Goal: Information Seeking & Learning: Check status

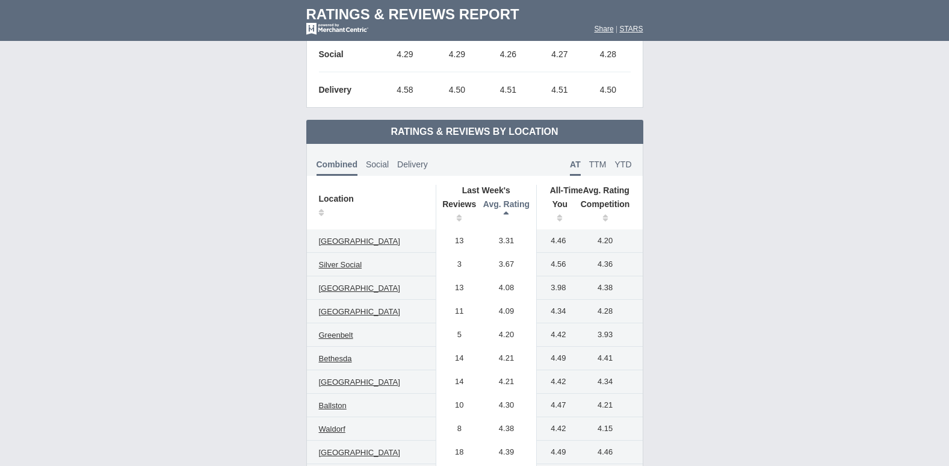
scroll to position [482, 0]
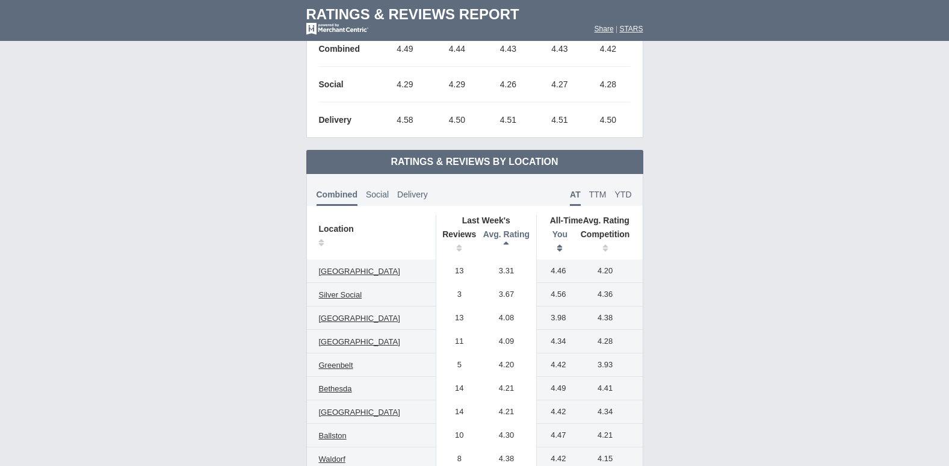
click at [565, 247] on th "You" at bounding box center [555, 243] width 37 height 34
click at [565, 245] on th "You" at bounding box center [555, 243] width 37 height 34
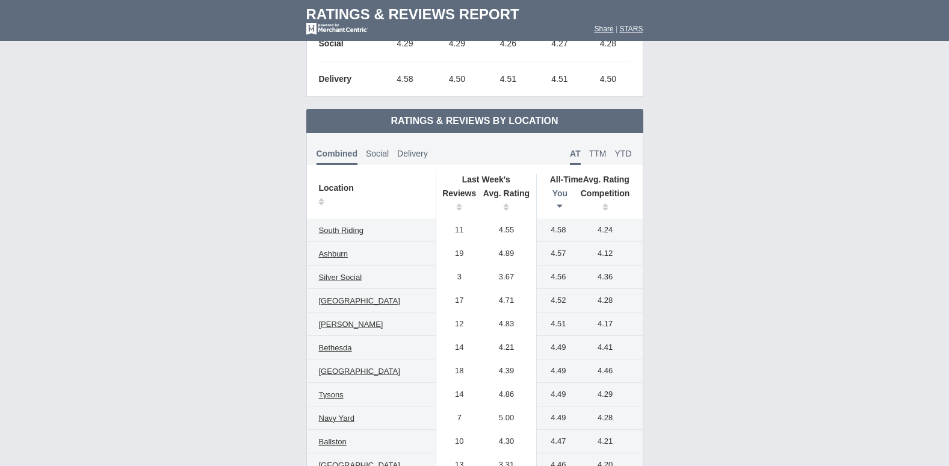
scroll to position [542, 0]
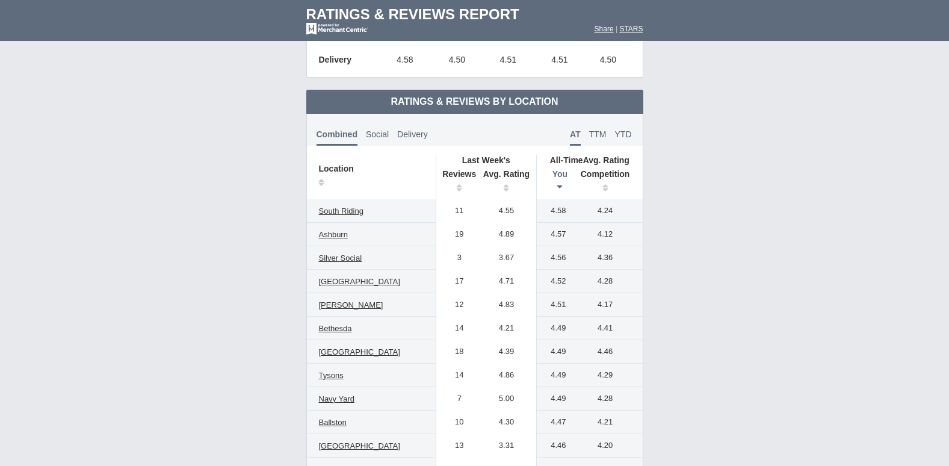
click at [562, 184] on th "You" at bounding box center [555, 183] width 37 height 34
click at [607, 176] on th "Competition" at bounding box center [608, 183] width 69 height 34
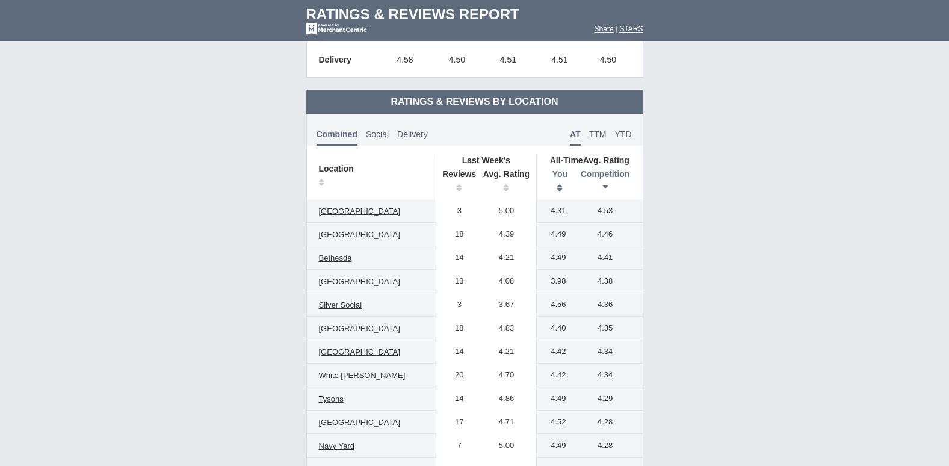
click at [560, 178] on th "You" at bounding box center [555, 183] width 37 height 34
click at [565, 187] on th "You" at bounding box center [555, 183] width 37 height 34
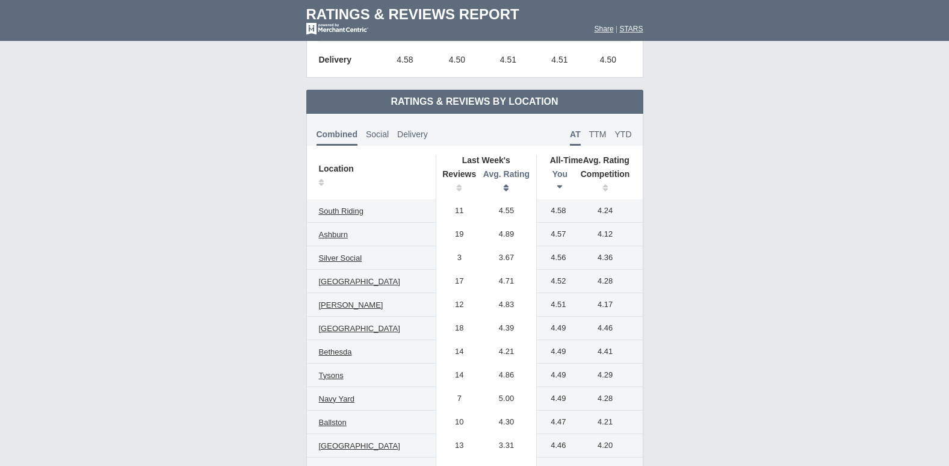
click at [509, 180] on th "Avg. Rating" at bounding box center [507, 183] width 60 height 34
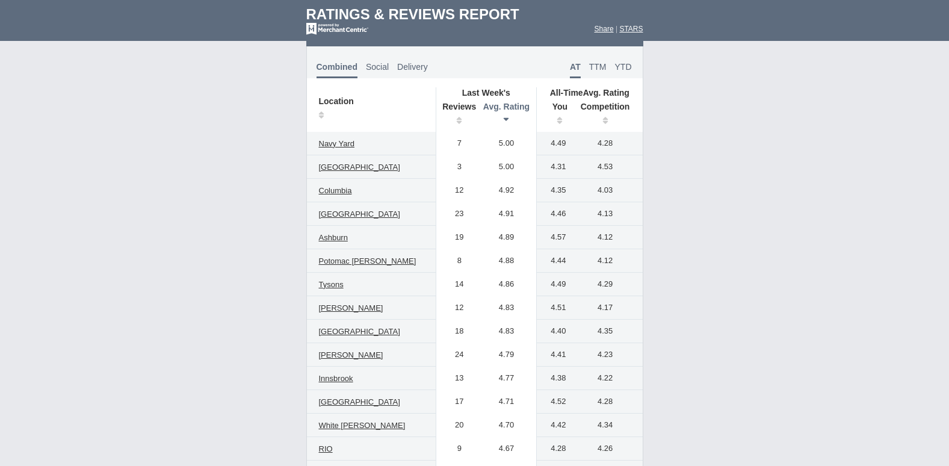
scroll to position [602, 0]
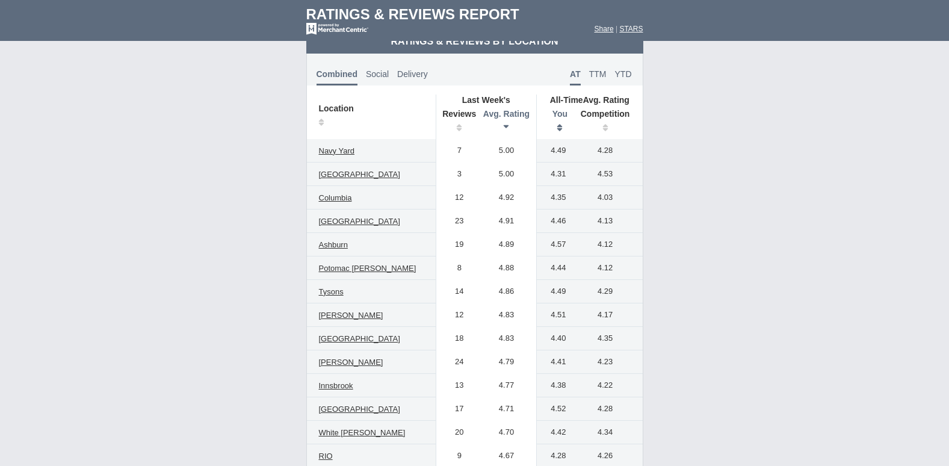
click at [562, 108] on th "You" at bounding box center [555, 122] width 37 height 34
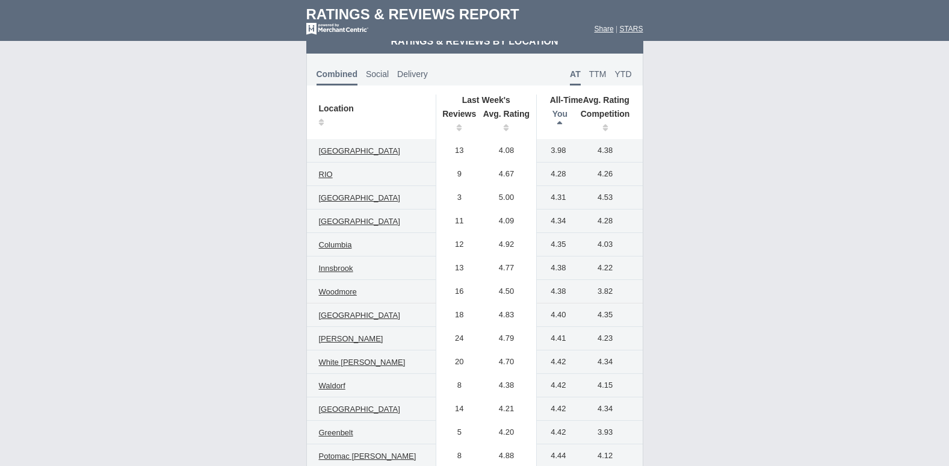
click at [562, 108] on th "You" at bounding box center [555, 122] width 37 height 34
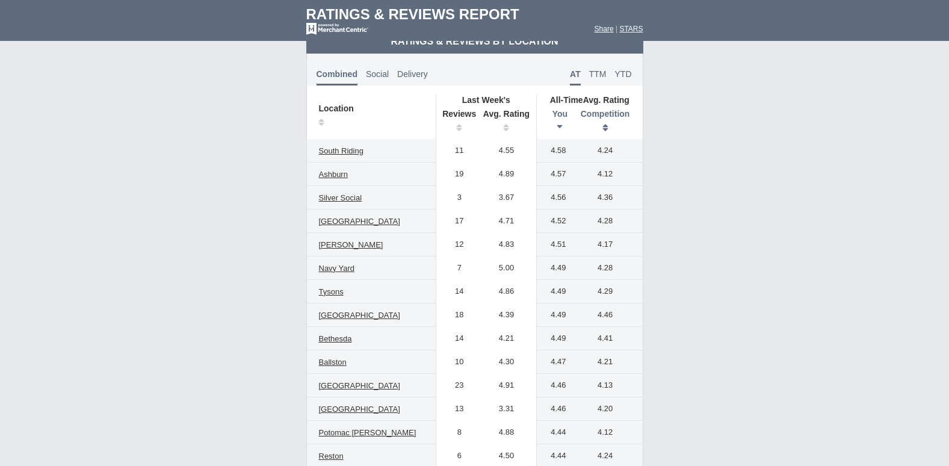
click at [621, 120] on th "Competition" at bounding box center [608, 122] width 69 height 34
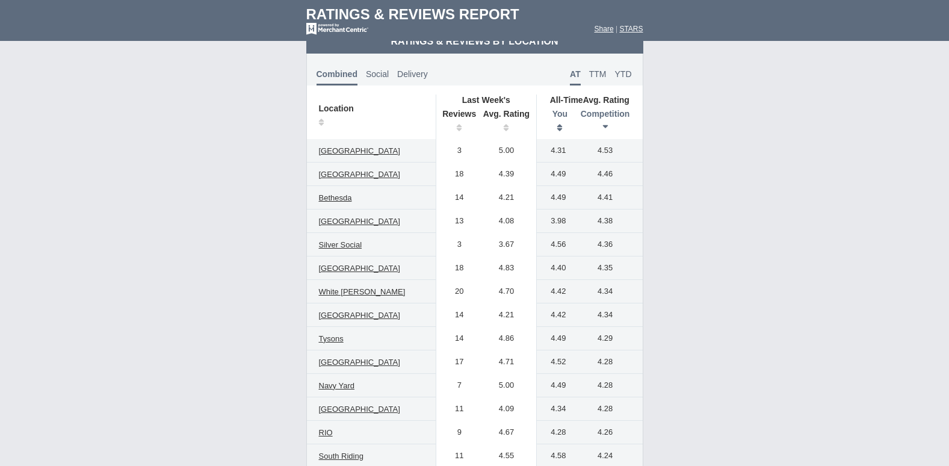
click at [571, 113] on th "You" at bounding box center [555, 122] width 37 height 34
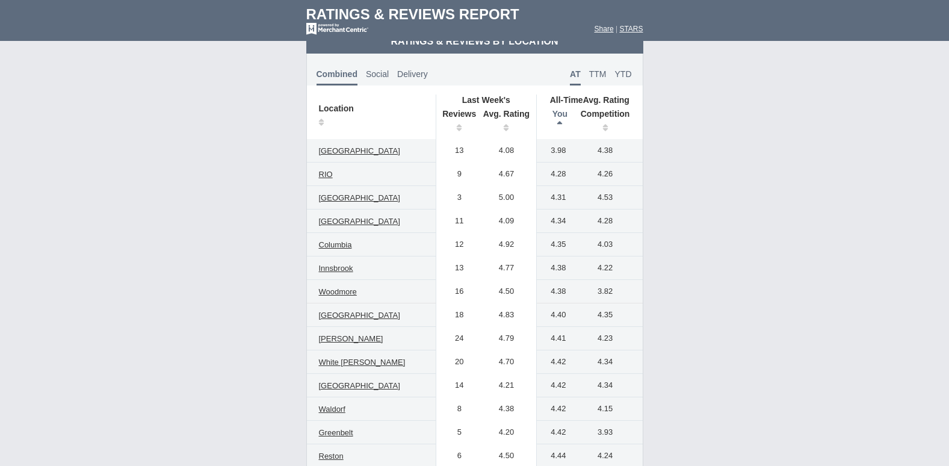
click at [571, 113] on th "You" at bounding box center [555, 122] width 37 height 34
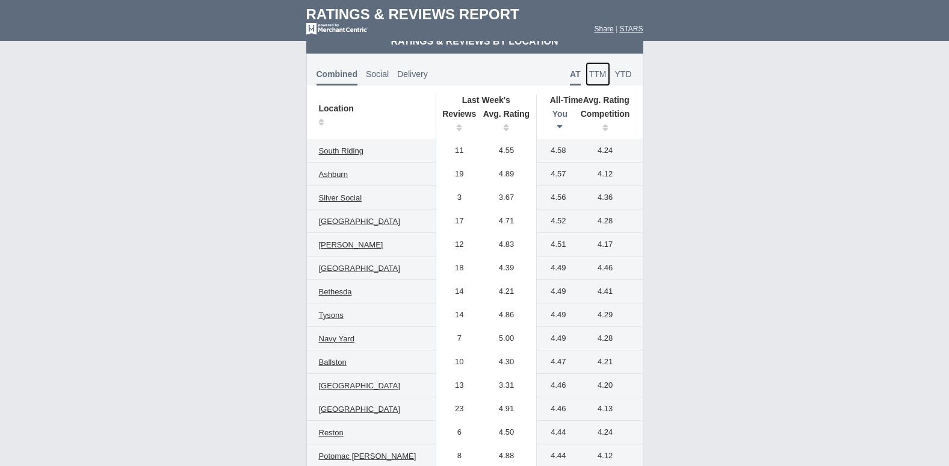
click at [601, 70] on span "TTM" at bounding box center [597, 74] width 17 height 10
click at [564, 117] on th "You" at bounding box center [555, 122] width 37 height 34
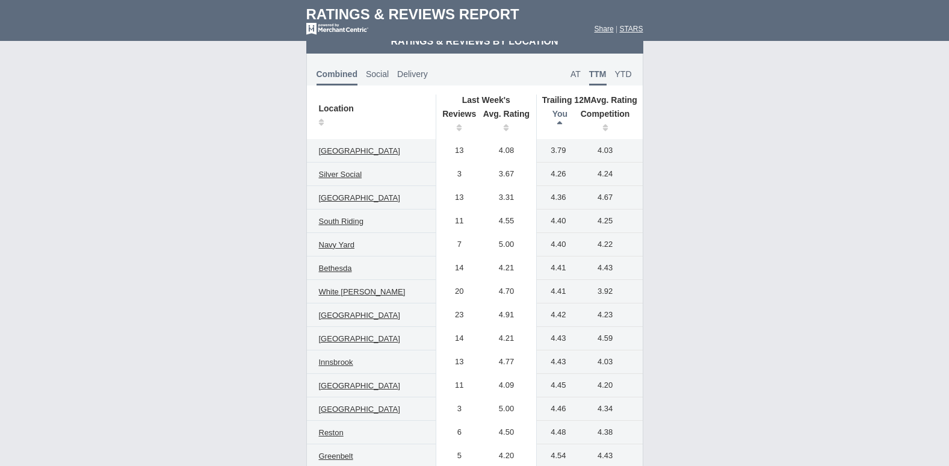
click at [564, 117] on th "You" at bounding box center [555, 122] width 37 height 34
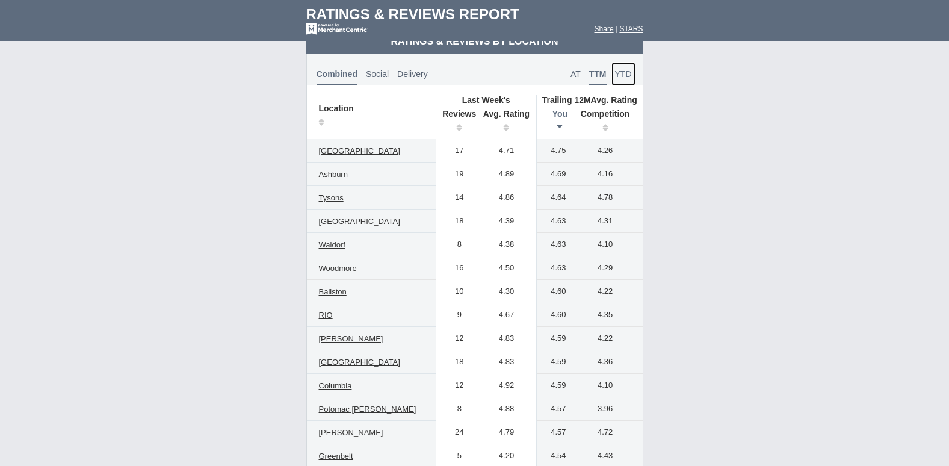
click at [624, 75] on span "YTD" at bounding box center [623, 74] width 17 height 10
click at [624, 75] on span "YTD" at bounding box center [623, 77] width 17 height 16
click at [606, 76] on span "TTM" at bounding box center [597, 74] width 17 height 10
click at [620, 73] on span "YTD" at bounding box center [623, 74] width 17 height 10
click at [594, 71] on span "TTM" at bounding box center [597, 74] width 17 height 10
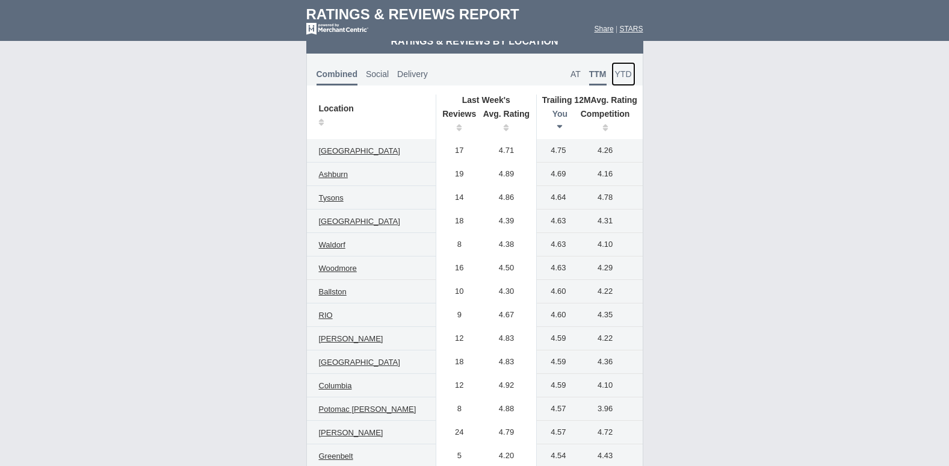
click at [617, 70] on span "YTD" at bounding box center [623, 74] width 17 height 10
click at [597, 76] on span "TTM" at bounding box center [597, 74] width 17 height 10
click at [570, 79] on link "AT" at bounding box center [575, 74] width 17 height 24
